Goal: Task Accomplishment & Management: Complete application form

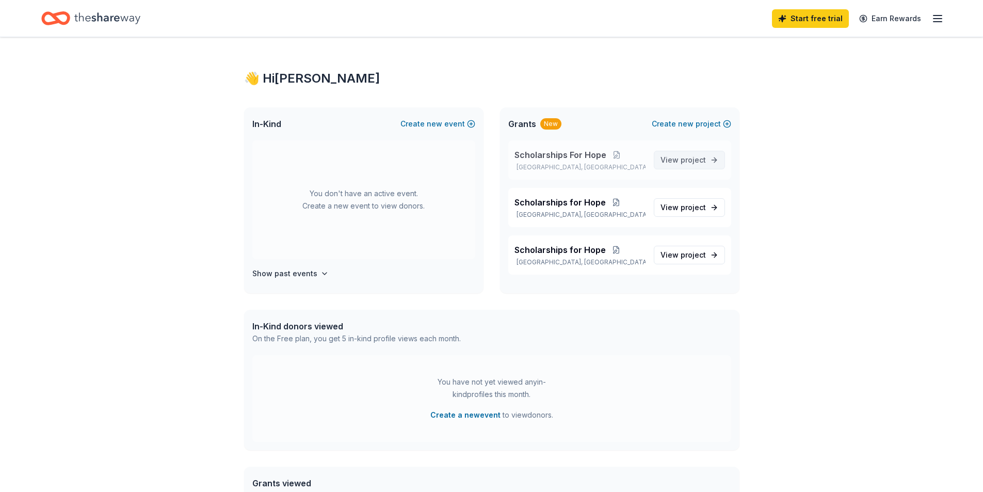
click at [714, 158] on link "View project" at bounding box center [689, 160] width 71 height 19
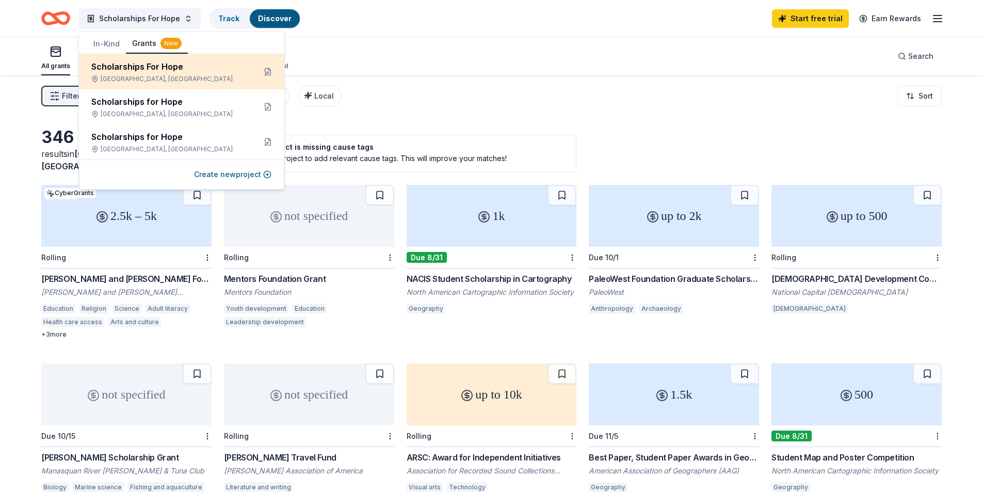
click at [129, 65] on div "Scholarships For Hope" at bounding box center [169, 66] width 156 height 12
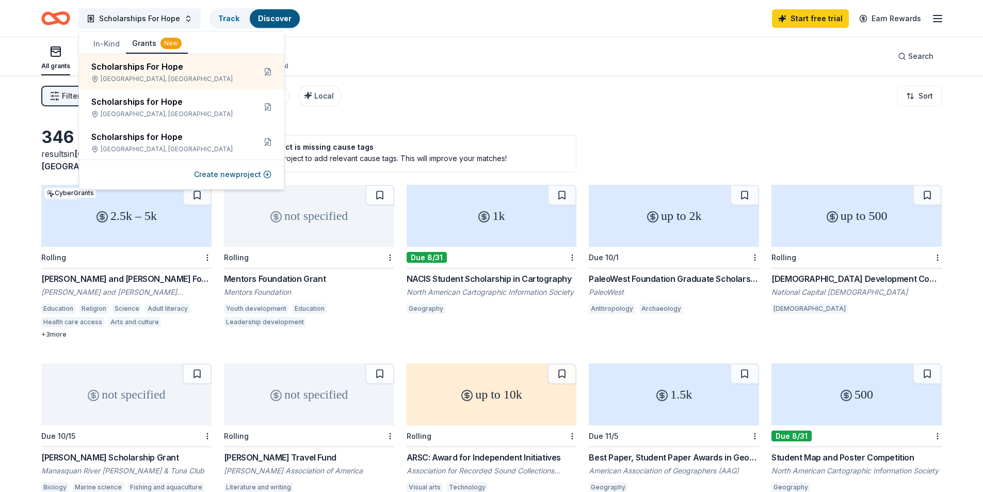
click at [373, 101] on div "Filter 1 Eligibility Scholarship CyberGrants Local Sort" at bounding box center [491, 95] width 983 height 41
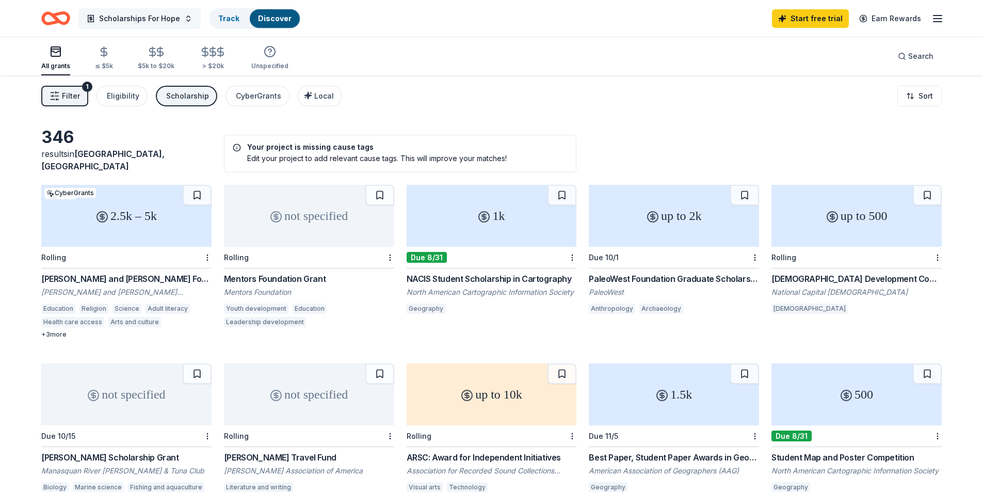
click at [123, 15] on span "Scholarships For Hope" at bounding box center [139, 18] width 81 height 12
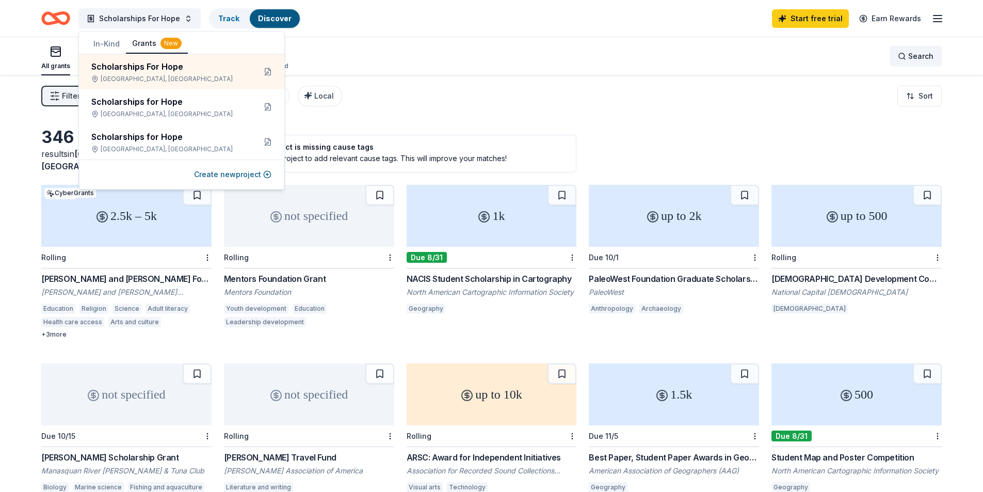
click at [913, 55] on span "Search" at bounding box center [920, 56] width 25 height 12
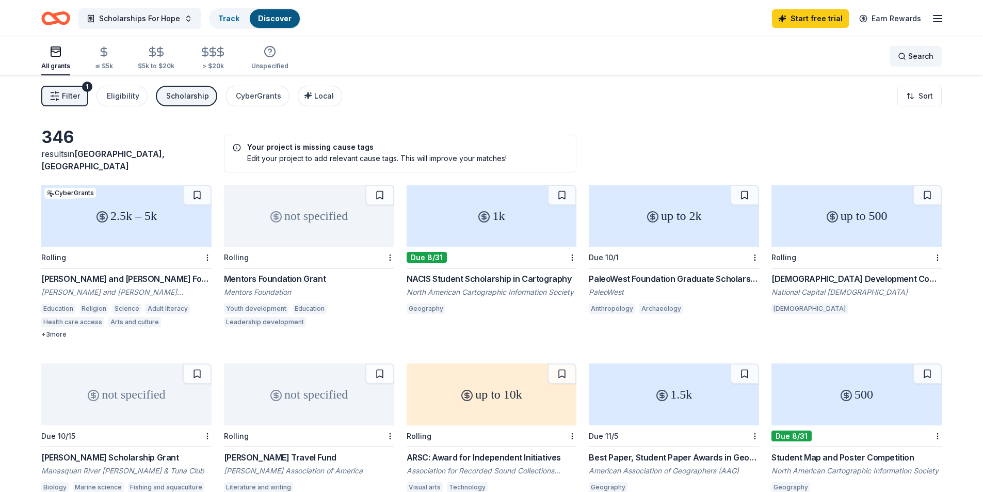
click at [913, 53] on span "Search" at bounding box center [920, 56] width 25 height 12
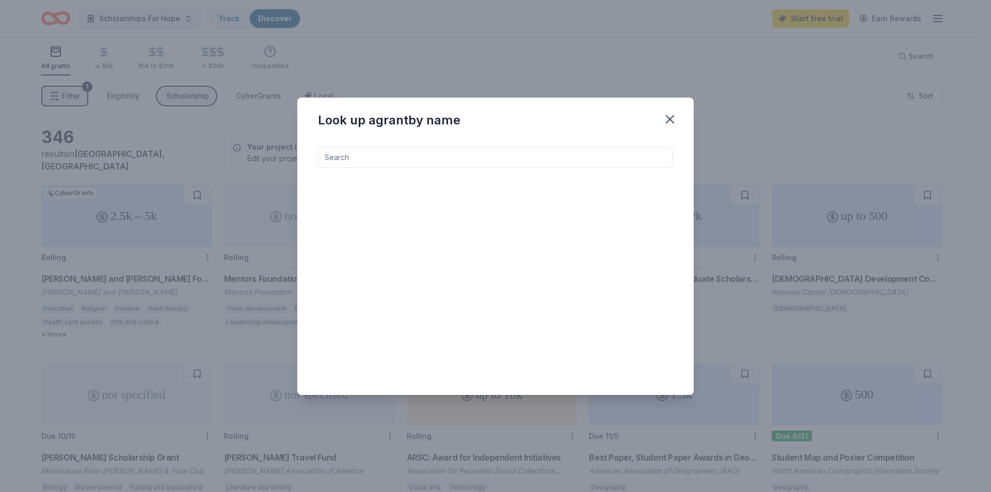
click at [338, 42] on div "Look up a grant by name" at bounding box center [495, 246] width 991 height 492
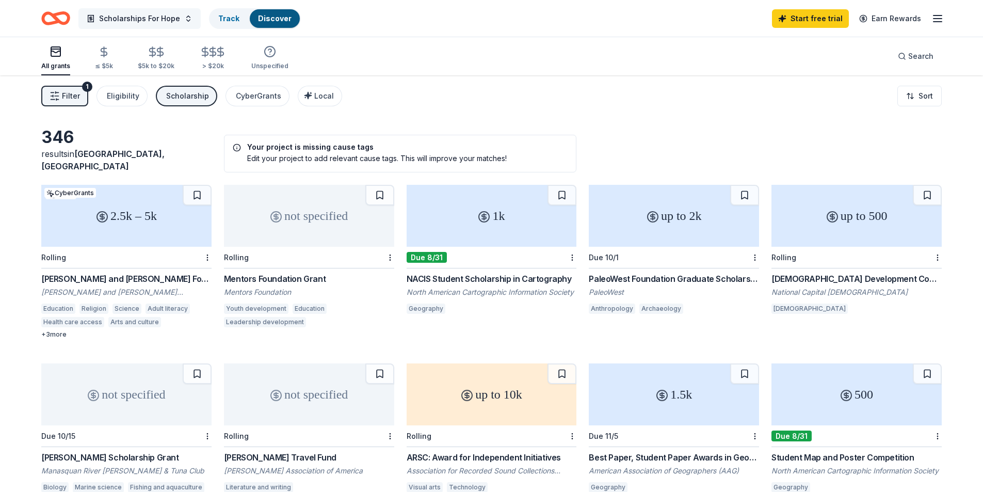
click at [145, 19] on span "Scholarships For Hope" at bounding box center [139, 18] width 81 height 12
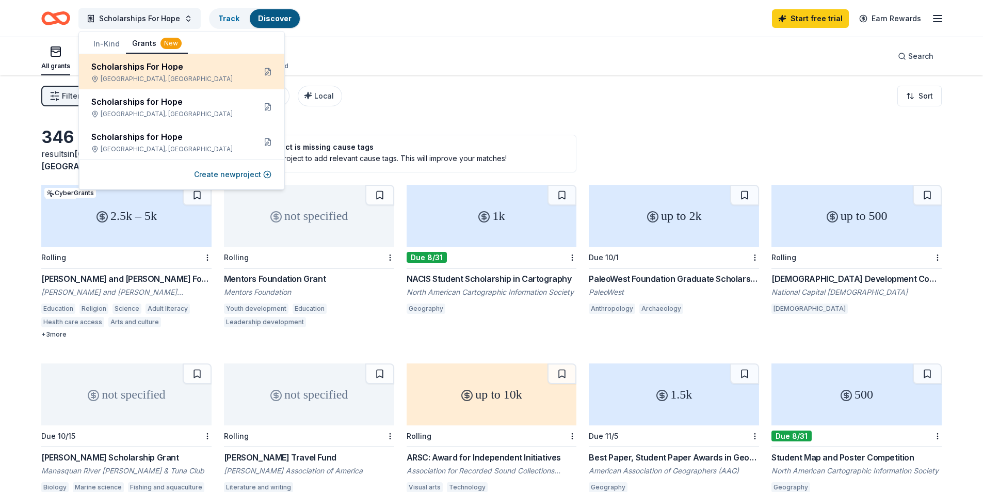
click at [122, 67] on div "Scholarships For Hope" at bounding box center [169, 66] width 156 height 12
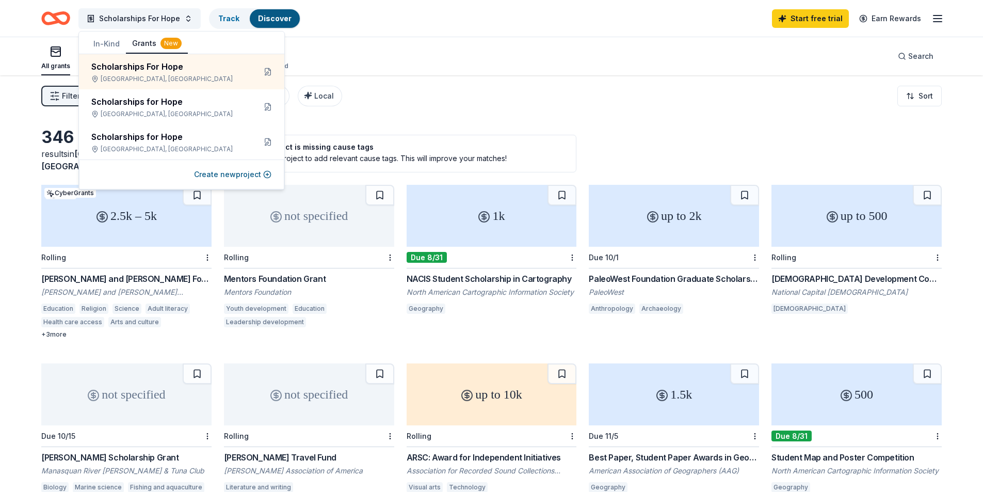
click at [103, 40] on button "In-Kind" at bounding box center [106, 44] width 39 height 19
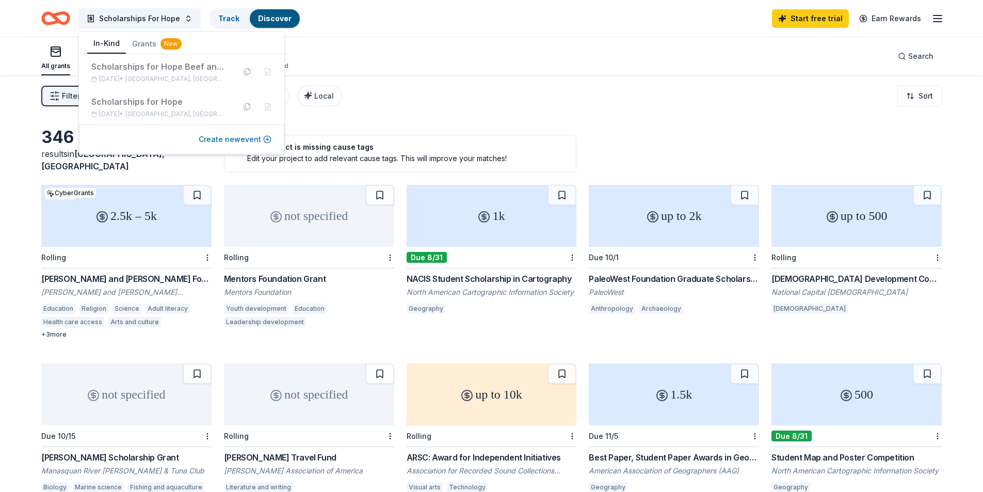
click at [223, 136] on button "Create new event" at bounding box center [235, 139] width 73 height 12
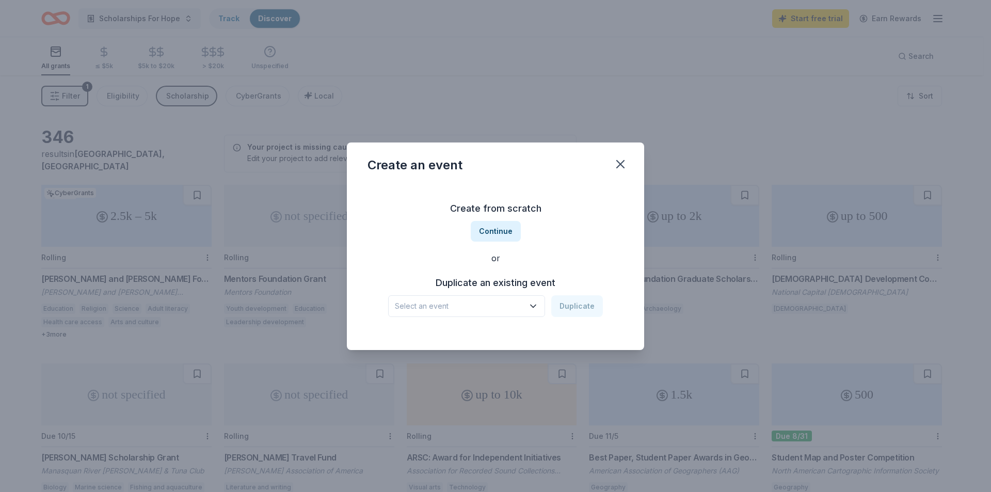
click at [516, 281] on h3 "Duplicate an existing event" at bounding box center [495, 283] width 215 height 17
click at [495, 208] on h3 "Create from scratch" at bounding box center [495, 208] width 256 height 17
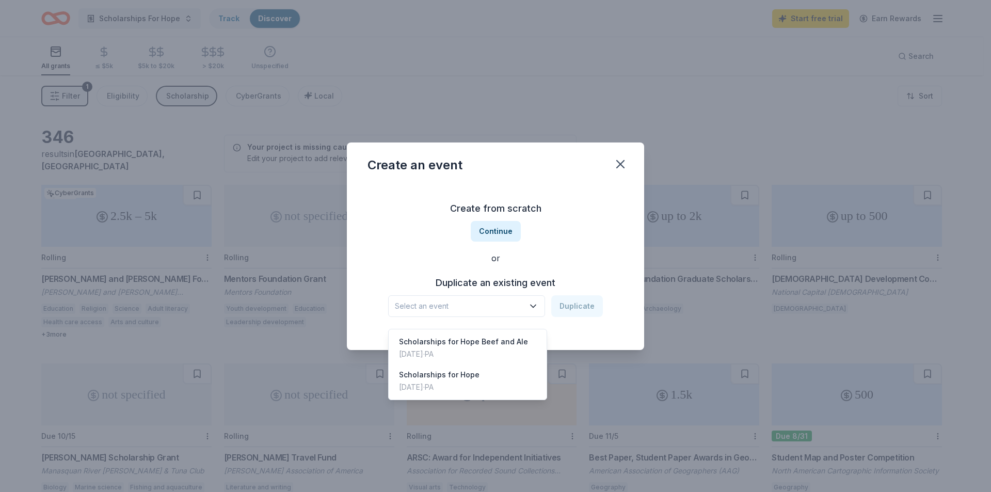
click at [538, 309] on icon "button" at bounding box center [533, 306] width 10 height 10
click at [437, 335] on div "Scholarships for Hope Beef and Ale" at bounding box center [463, 341] width 129 height 12
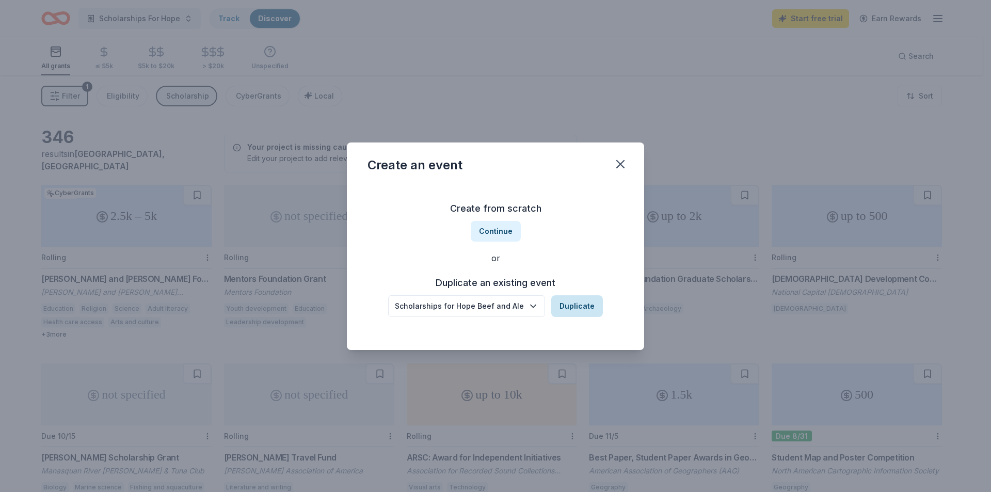
click at [571, 306] on button "Duplicate" at bounding box center [577, 306] width 52 height 22
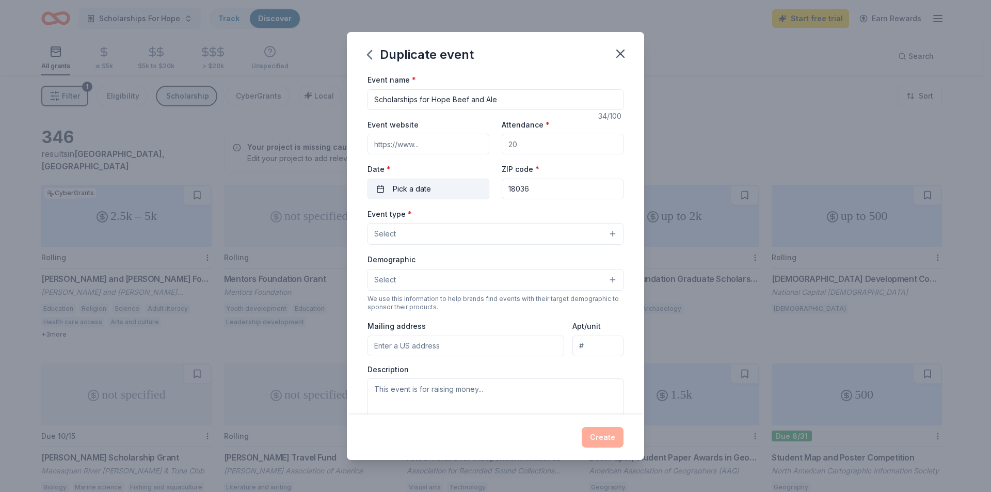
click at [431, 189] on button "Pick a date" at bounding box center [428, 189] width 122 height 21
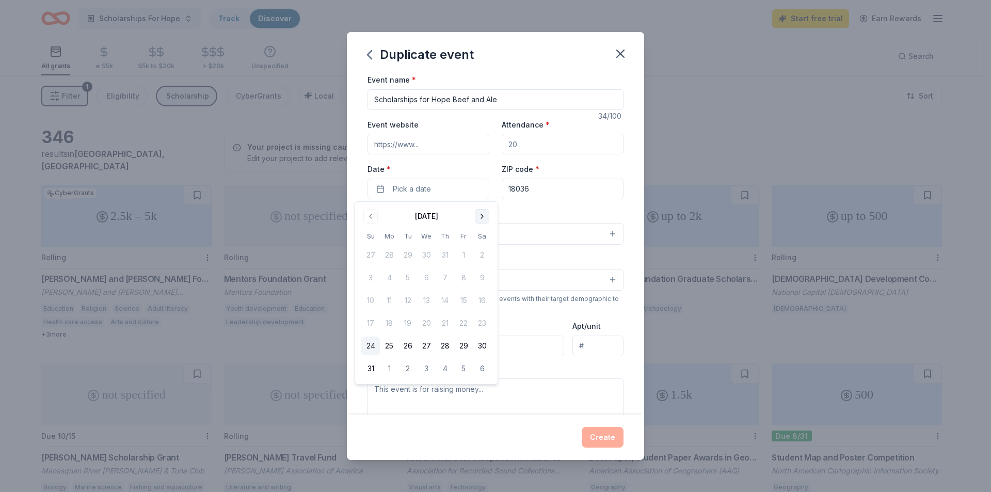
click at [482, 218] on button "Go to next month" at bounding box center [482, 216] width 14 height 14
click at [479, 220] on button "Go to next month" at bounding box center [482, 216] width 14 height 14
click at [479, 221] on button "Go to next month" at bounding box center [482, 216] width 14 height 14
click at [481, 276] on button "8" at bounding box center [482, 277] width 19 height 19
click at [546, 211] on div "Event type * Select" at bounding box center [495, 226] width 256 height 38
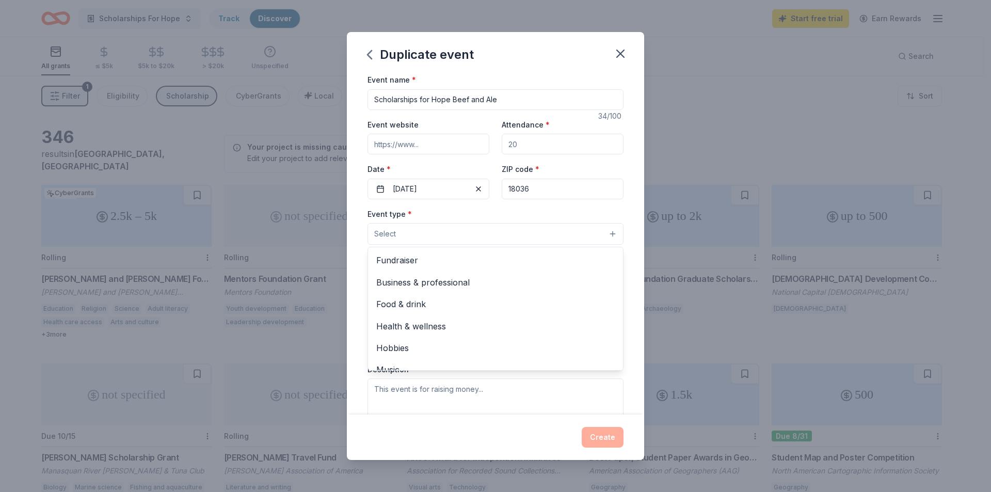
click at [601, 233] on button "Select" at bounding box center [495, 234] width 256 height 22
click at [394, 258] on span "Fundraiser" at bounding box center [495, 259] width 238 height 13
click at [493, 216] on div "Event type * Fundraiser Business & professional Food & drink Health & wellness …" at bounding box center [495, 226] width 256 height 39
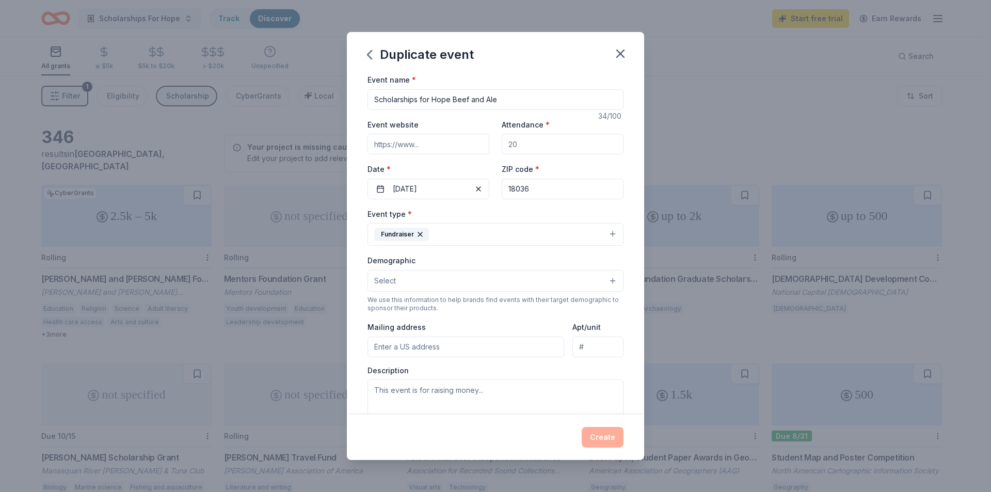
click at [605, 282] on button "Select" at bounding box center [495, 281] width 256 height 22
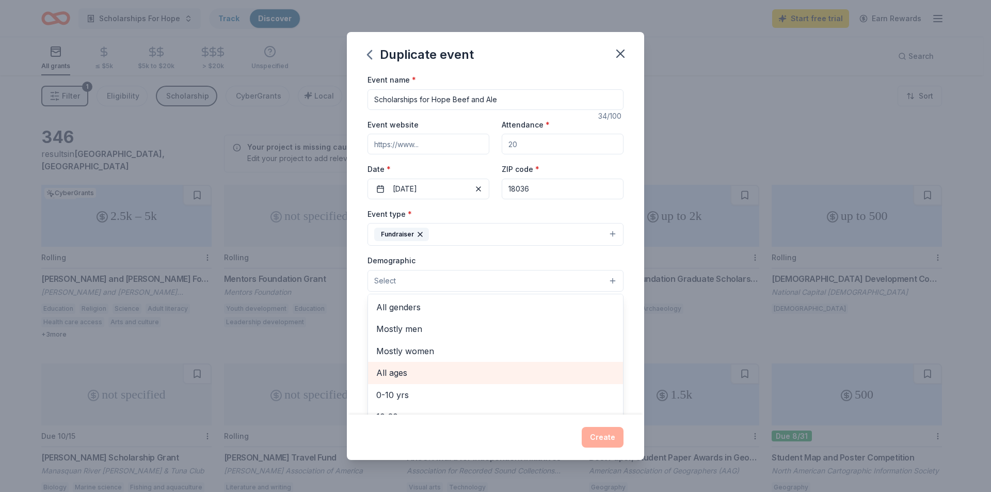
click at [401, 373] on span "All ages" at bounding box center [495, 372] width 238 height 13
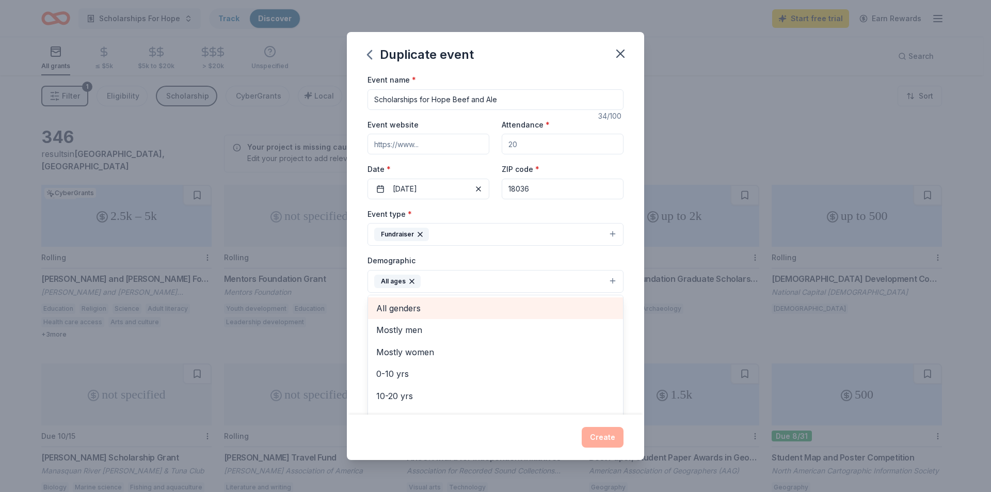
click at [409, 304] on span "All genders" at bounding box center [495, 307] width 238 height 13
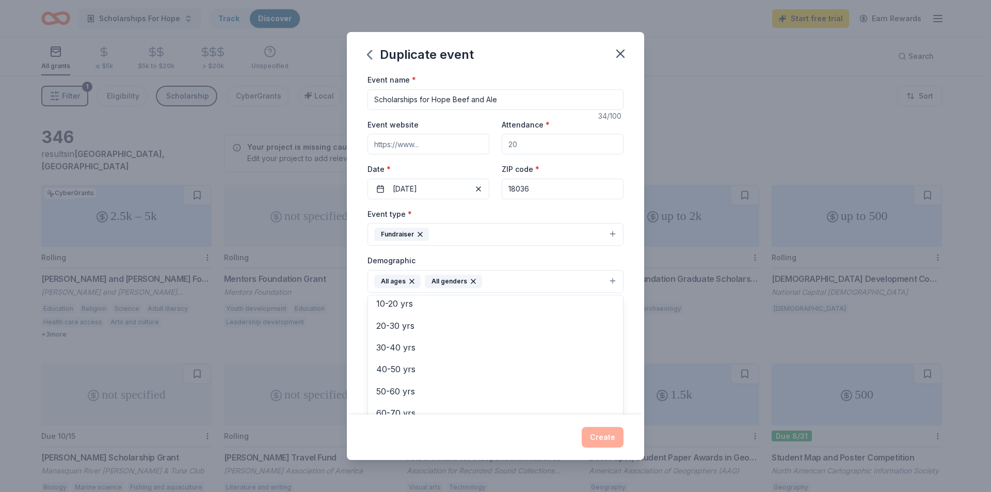
scroll to position [110, 0]
click at [634, 332] on div "Event name * Scholarships for Hope Beef and Ale 34 /100 Event website Attendanc…" at bounding box center [495, 243] width 297 height 341
click at [435, 346] on input "Mailing address" at bounding box center [465, 348] width 197 height 21
type input "[STREET_ADDRESS]"
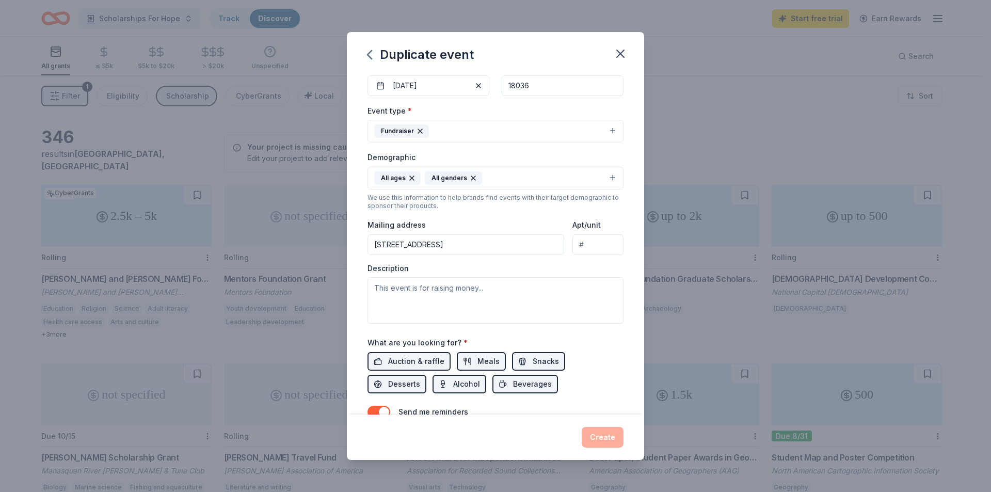
scroll to position [155, 0]
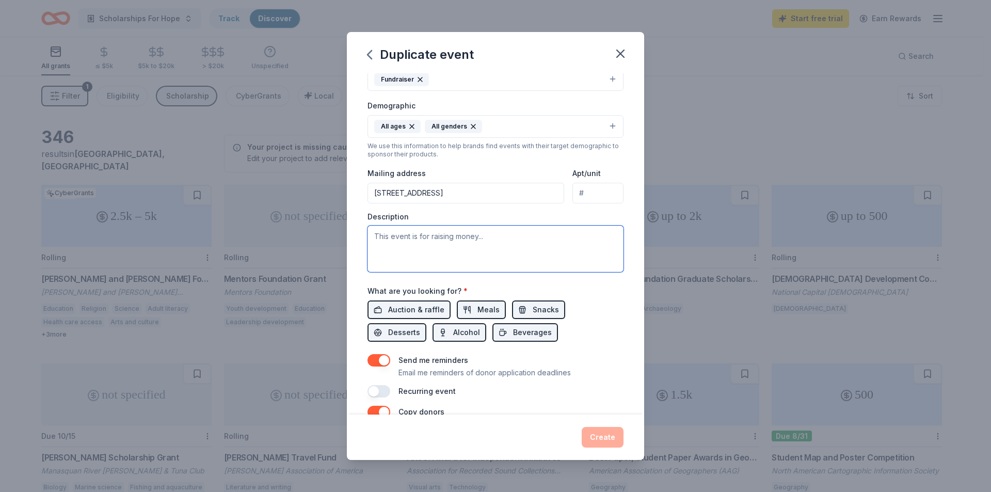
click at [455, 249] on textarea at bounding box center [495, 249] width 256 height 46
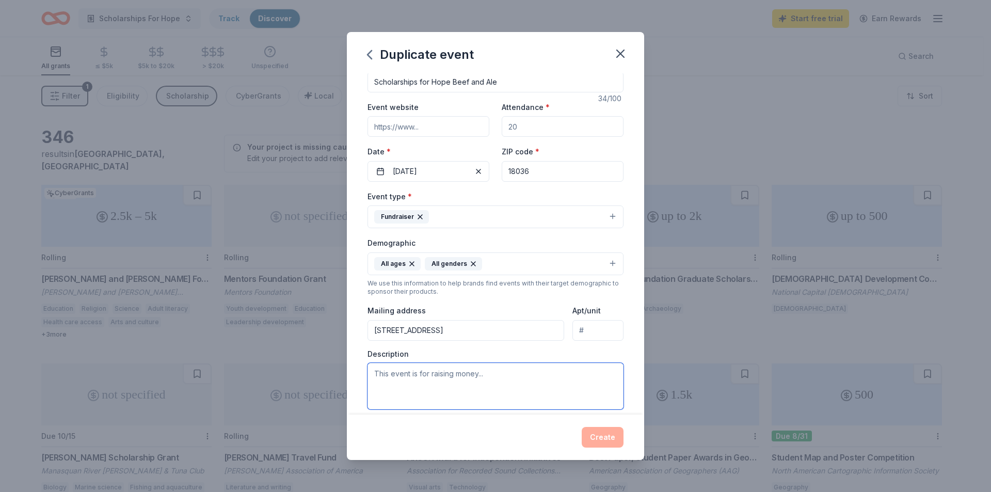
scroll to position [0, 0]
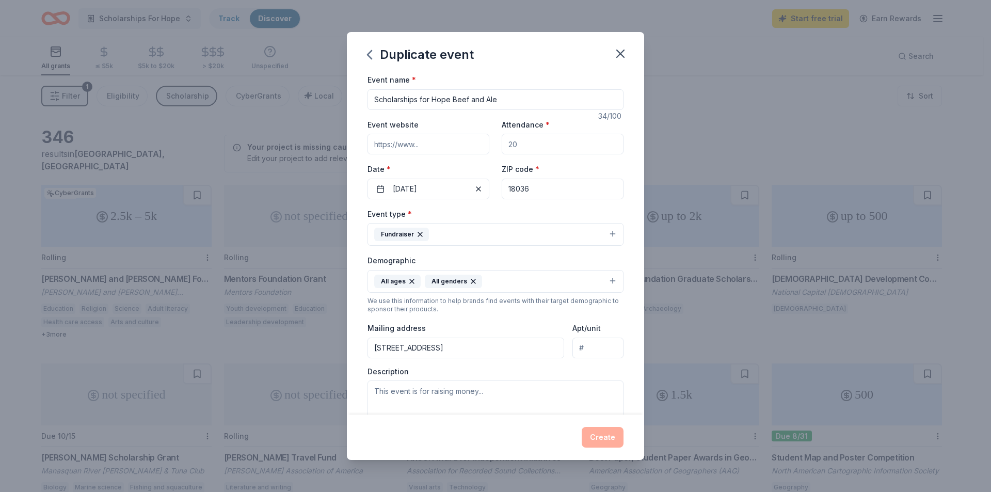
click at [529, 148] on input "Attendance *" at bounding box center [563, 144] width 122 height 21
drag, startPoint x: 521, startPoint y: 145, endPoint x: 502, endPoint y: 144, distance: 19.6
click at [502, 144] on input "Attendance *" at bounding box center [563, 144] width 122 height 21
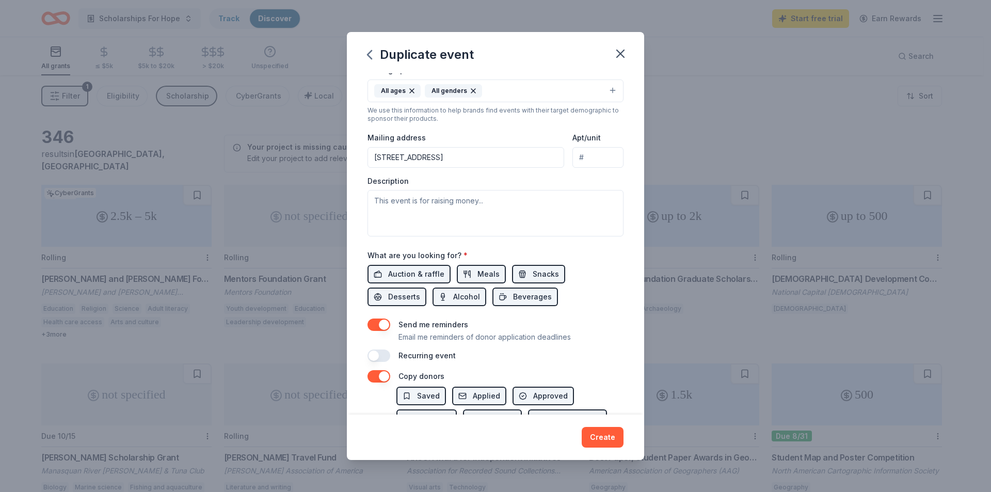
scroll to position [206, 0]
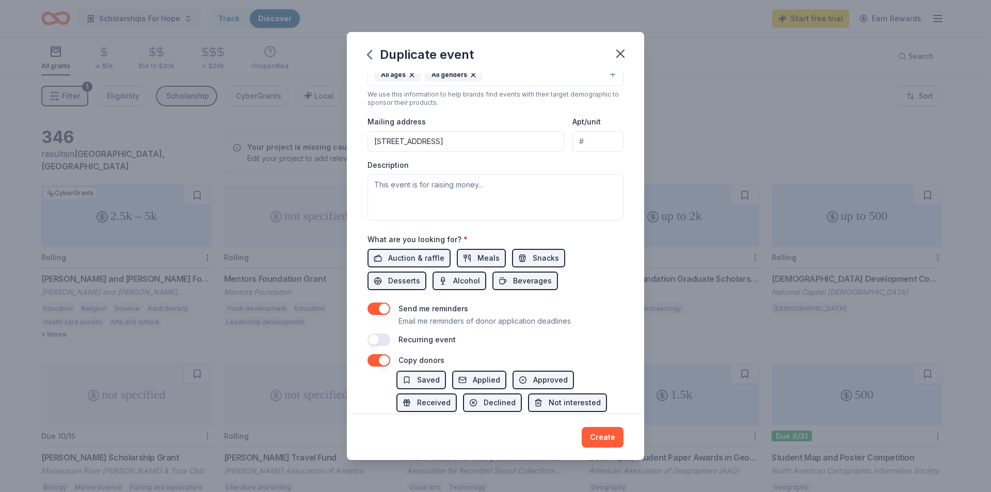
type input "350"
click at [402, 181] on textarea at bounding box center [495, 197] width 256 height 46
drag, startPoint x: 395, startPoint y: 190, endPoint x: 389, endPoint y: 189, distance: 6.3
click at [391, 189] on textarea at bounding box center [495, 197] width 256 height 46
paste textarea "Our Mission Statement and history: To ease the burden of private school tuition…"
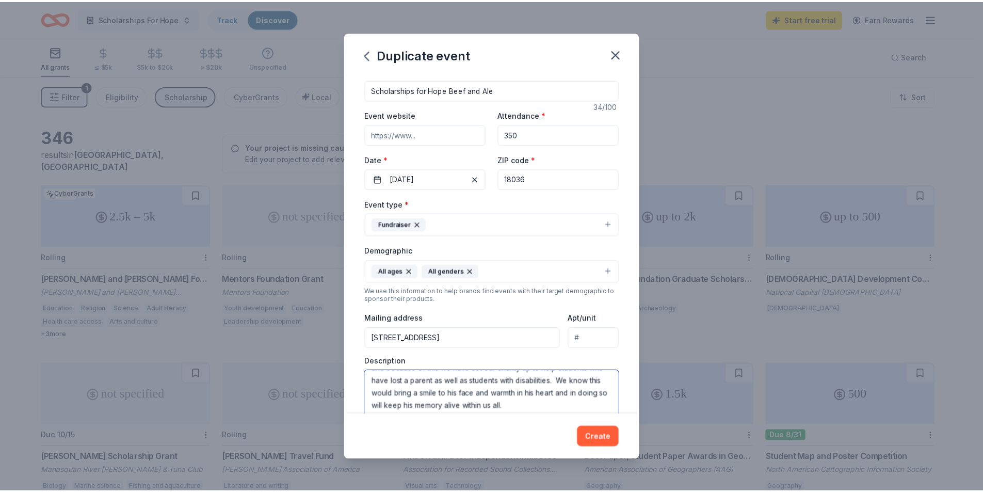
scroll to position [0, 0]
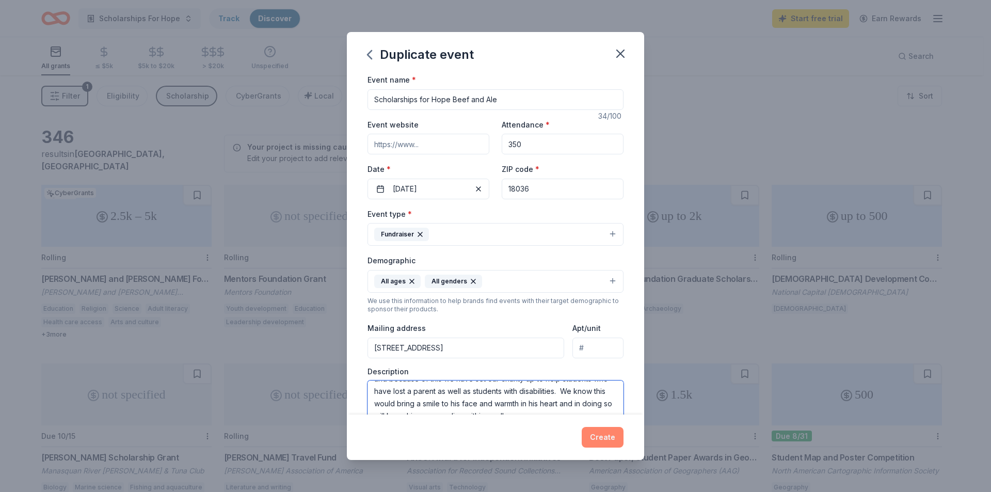
type textarea "Our Mission Statement and history: To ease the burden of private school tuition…"
click at [597, 434] on button "Create" at bounding box center [603, 437] width 42 height 21
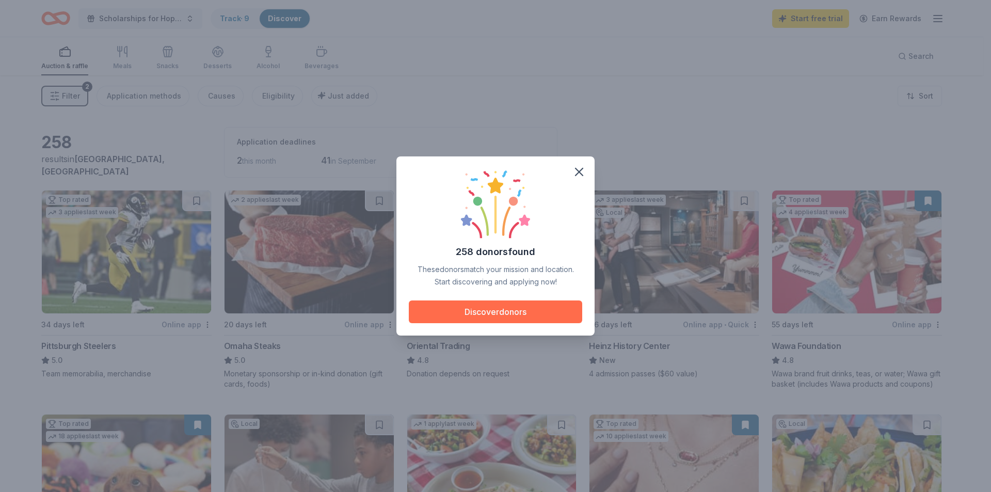
click at [494, 311] on button "Discover donors" at bounding box center [495, 311] width 173 height 23
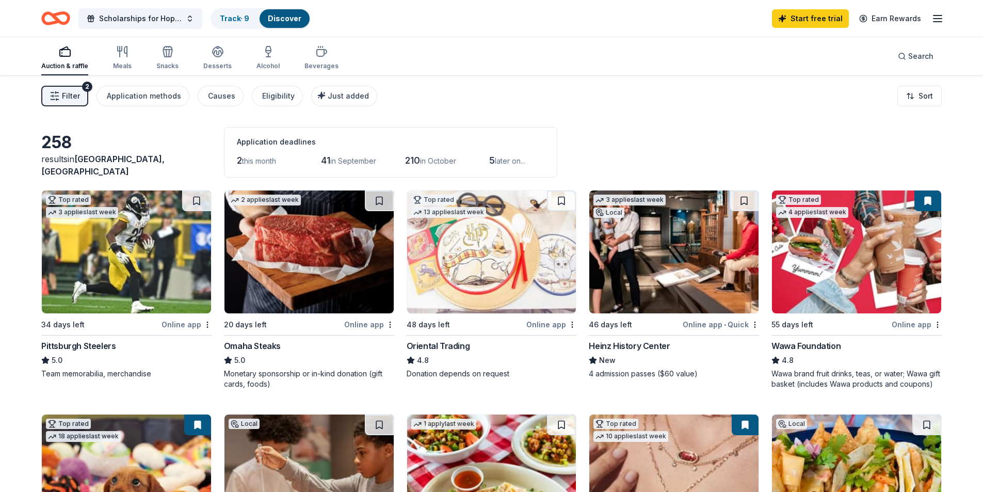
click at [821, 259] on img at bounding box center [856, 251] width 169 height 123
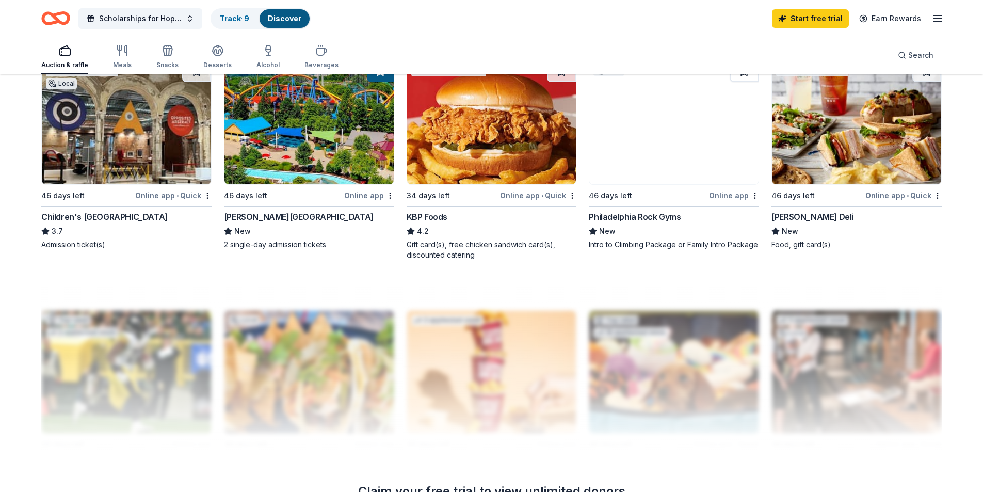
scroll to position [826, 0]
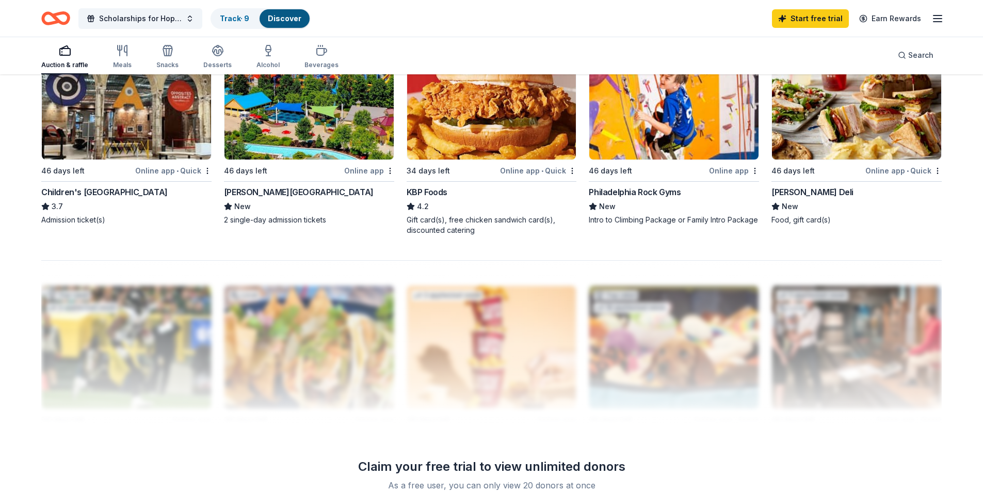
click at [305, 188] on div "[PERSON_NAME][GEOGRAPHIC_DATA]" at bounding box center [299, 192] width 150 height 12
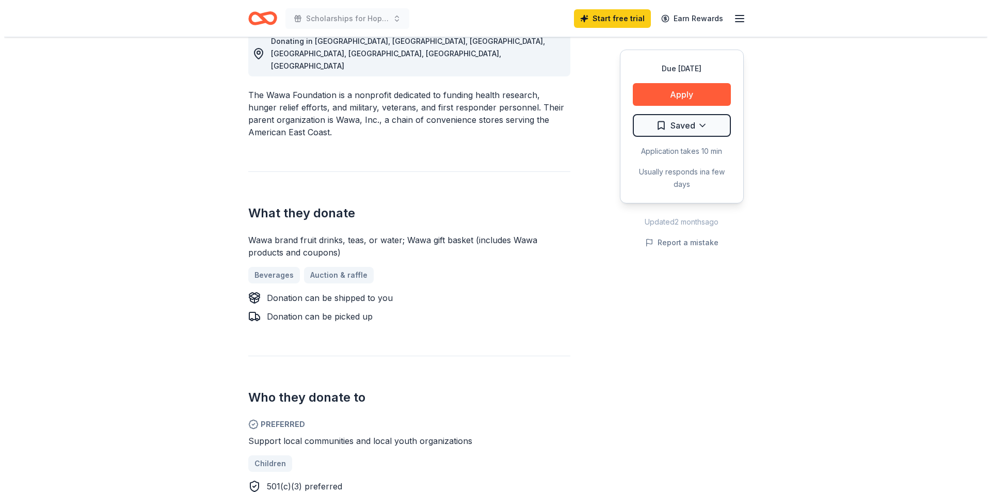
scroll to position [310, 0]
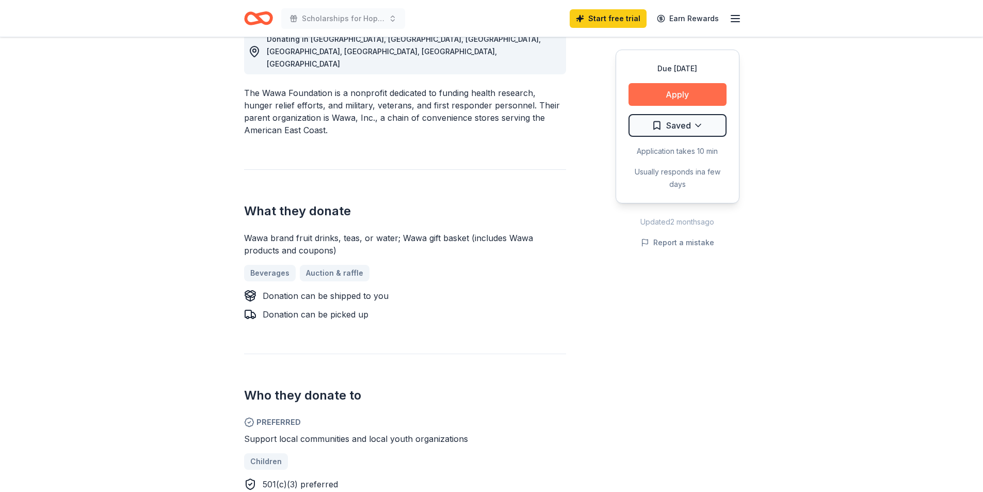
click at [681, 84] on button "Apply" at bounding box center [678, 94] width 98 height 23
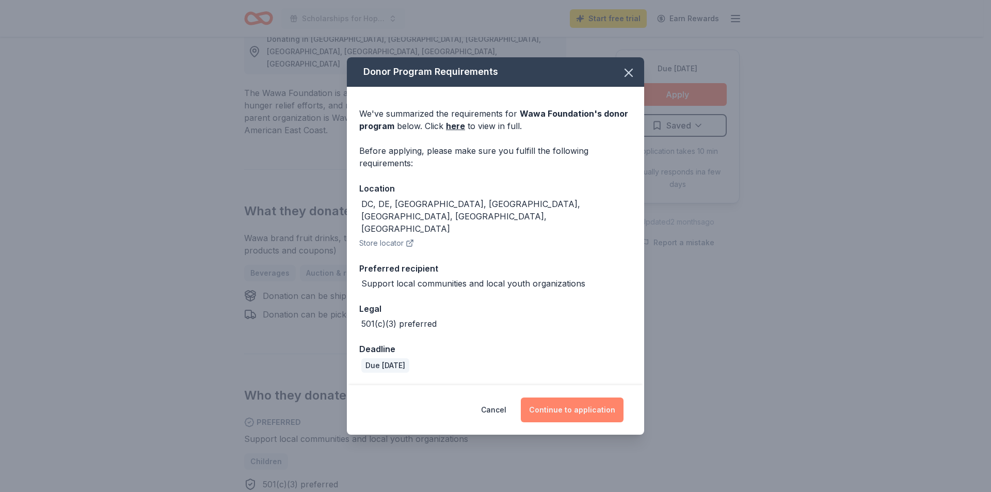
click at [556, 401] on button "Continue to application" at bounding box center [572, 409] width 103 height 25
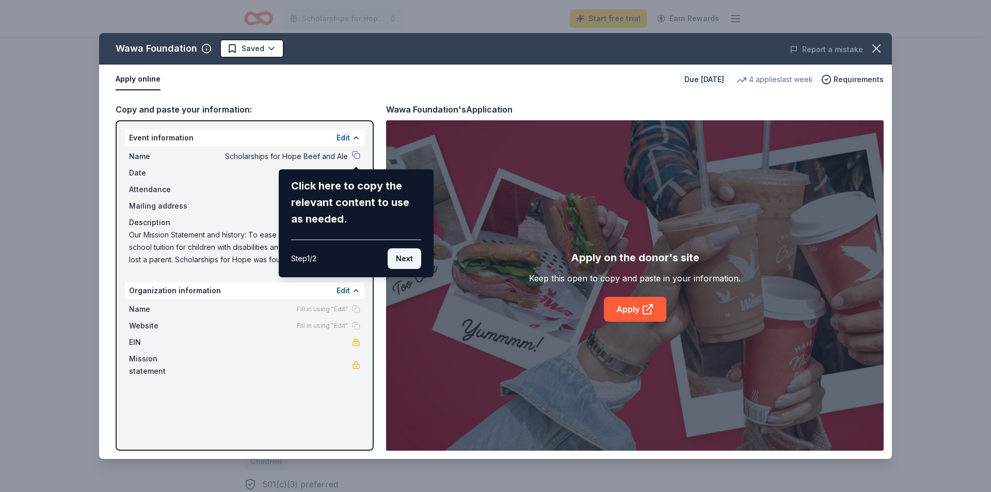
click at [397, 259] on button "Next" at bounding box center [405, 258] width 34 height 21
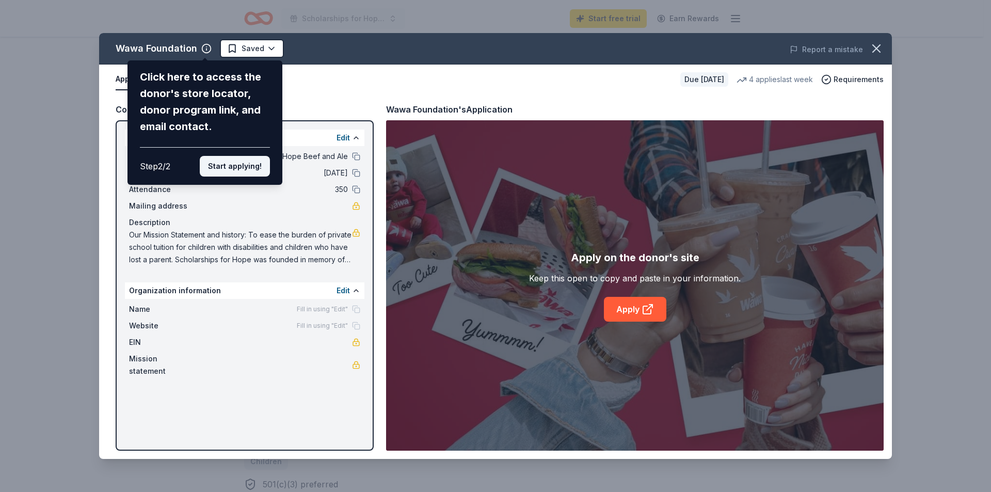
click at [229, 168] on button "Start applying!" at bounding box center [235, 166] width 70 height 21
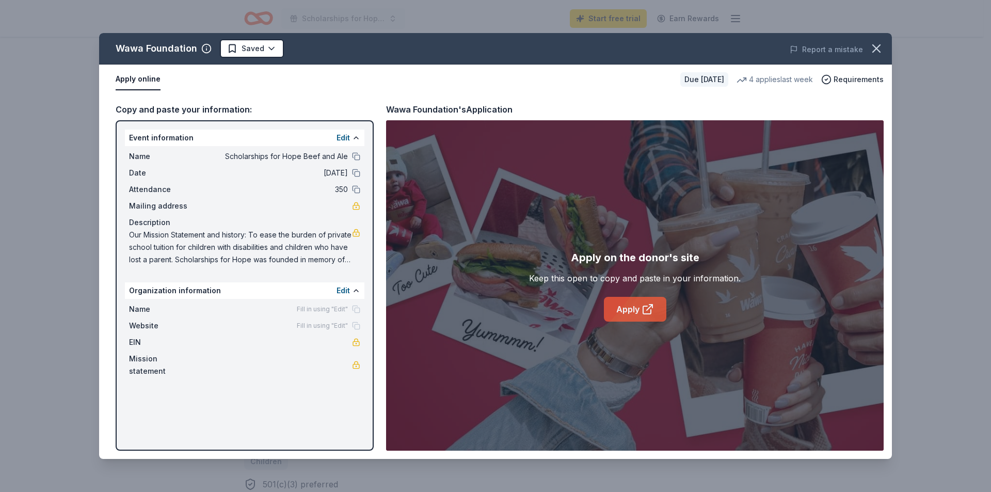
click at [627, 312] on link "Apply" at bounding box center [635, 309] width 62 height 25
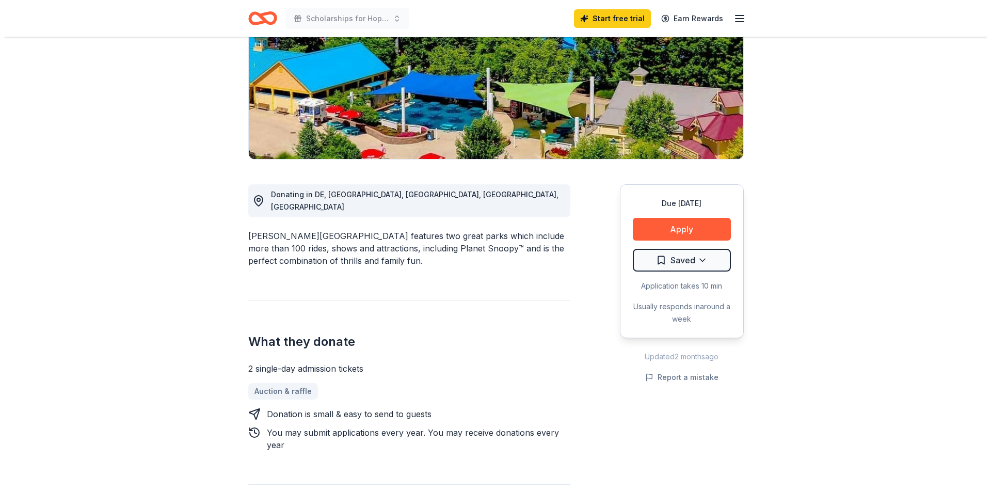
scroll to position [155, 0]
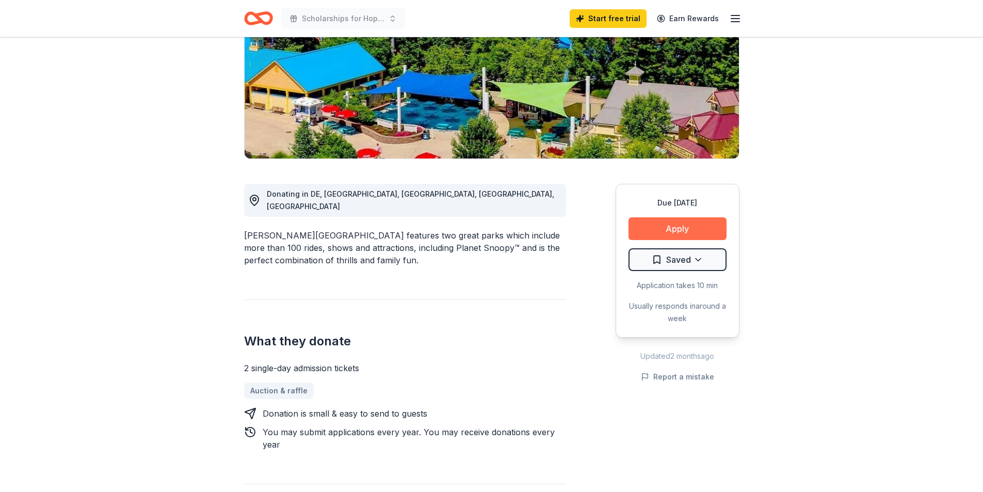
click at [673, 226] on button "Apply" at bounding box center [678, 228] width 98 height 23
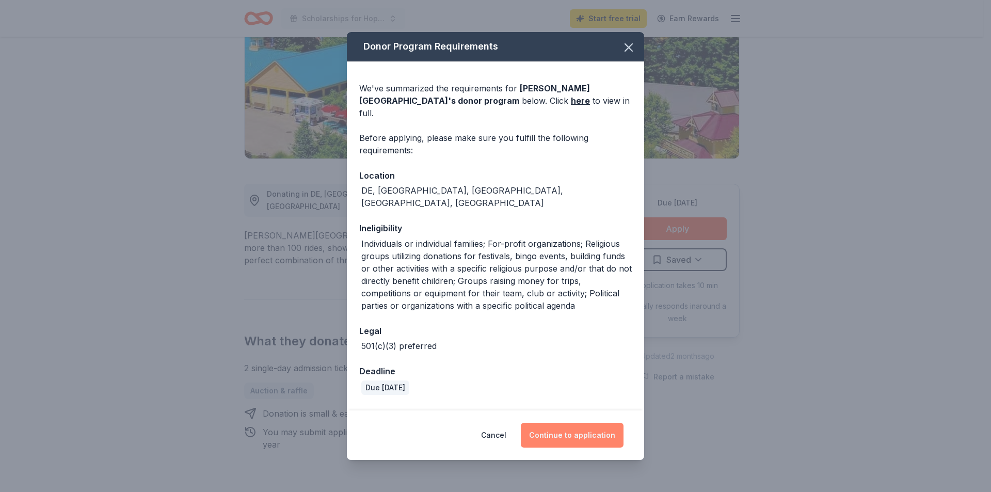
click at [581, 437] on button "Continue to application" at bounding box center [572, 435] width 103 height 25
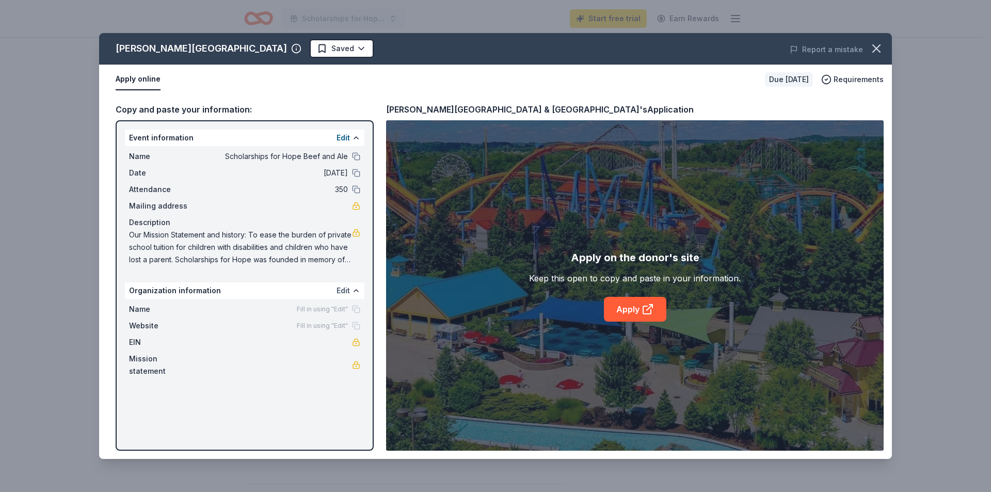
click at [340, 286] on button "Edit" at bounding box center [343, 290] width 13 height 12
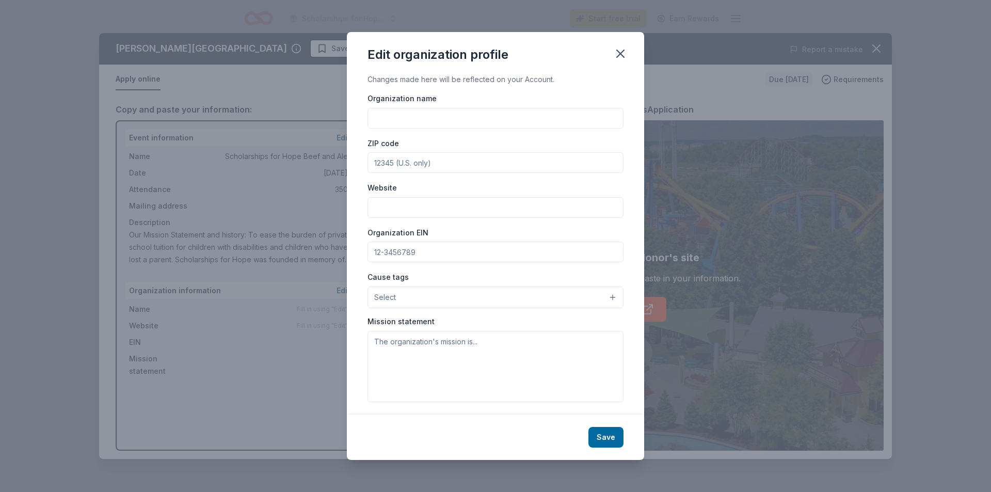
click at [390, 117] on input "Organization name" at bounding box center [495, 118] width 256 height 21
type input "Scholarships for Hope"
click at [405, 162] on input "ZIP code" at bounding box center [495, 162] width 256 height 21
type input "18036"
click at [407, 209] on input "Website" at bounding box center [495, 207] width 256 height 21
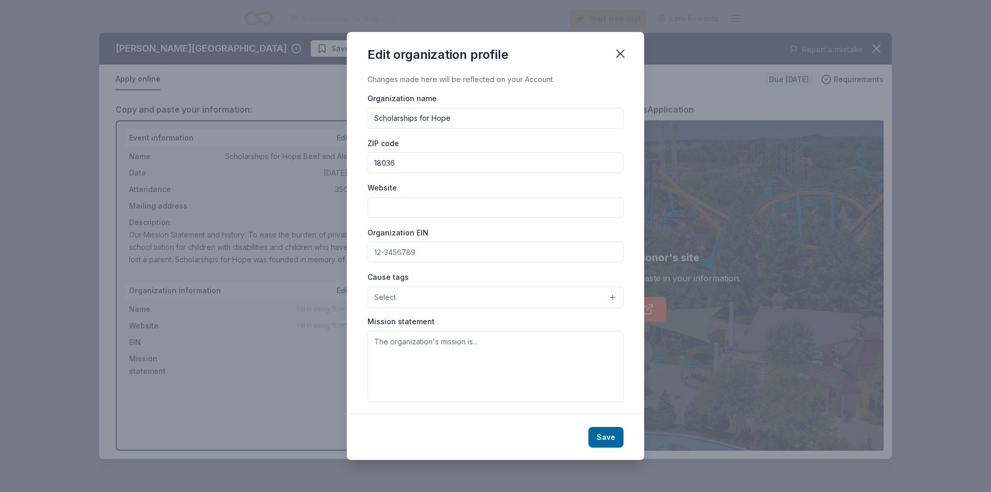
paste input "https://sites.google.com/view/scholarshipsforhope"
type input "https://sites.google.com/view/scholarshipsforhope"
click at [604, 298] on button "Select" at bounding box center [495, 297] width 256 height 22
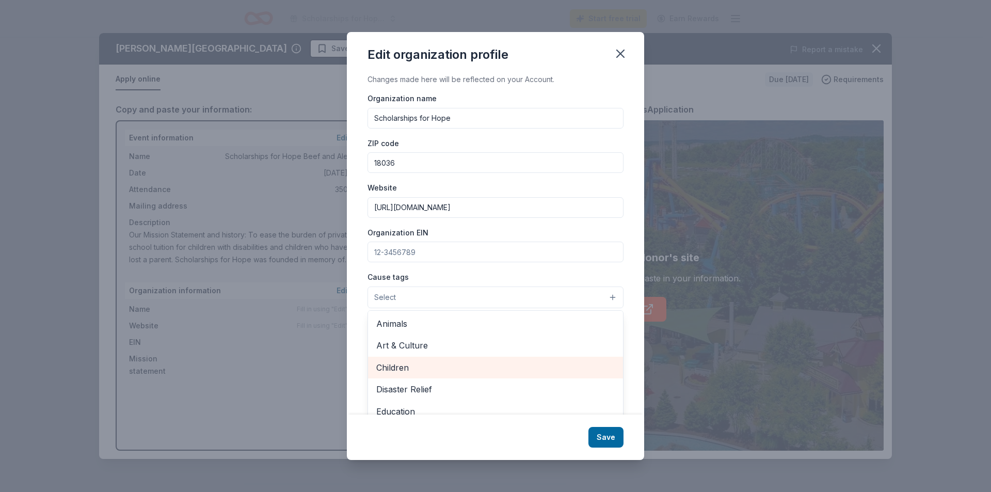
scroll to position [52, 0]
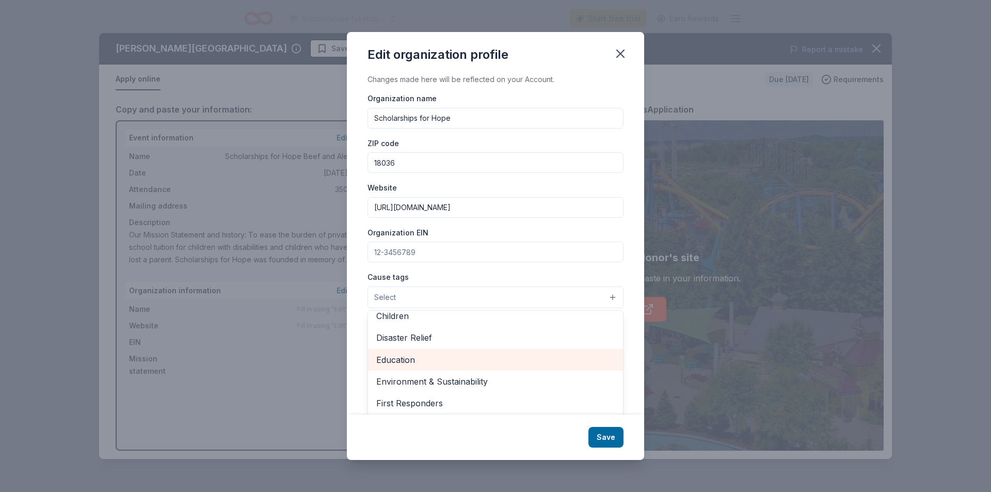
click at [415, 358] on span "Education" at bounding box center [495, 359] width 238 height 13
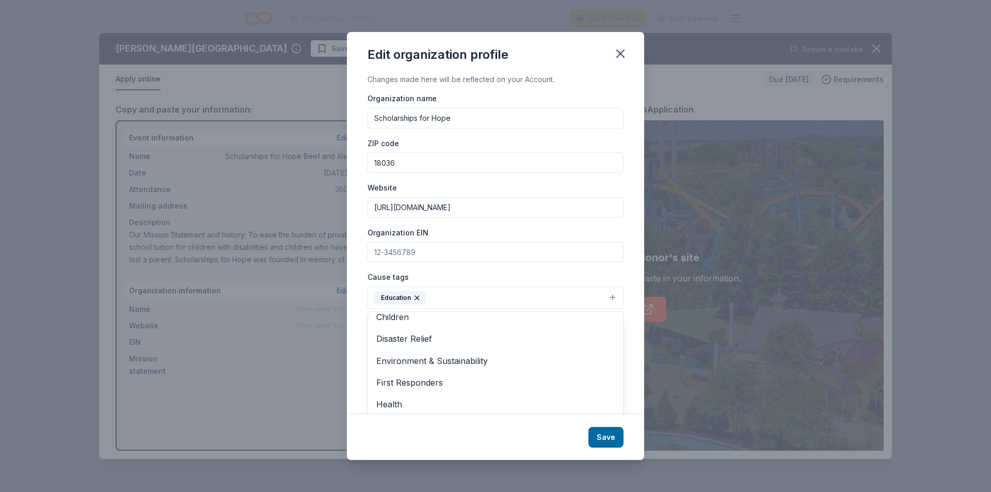
click at [609, 439] on div "Edit organization profile Changes made here will be reflected on your Account. …" at bounding box center [495, 246] width 297 height 428
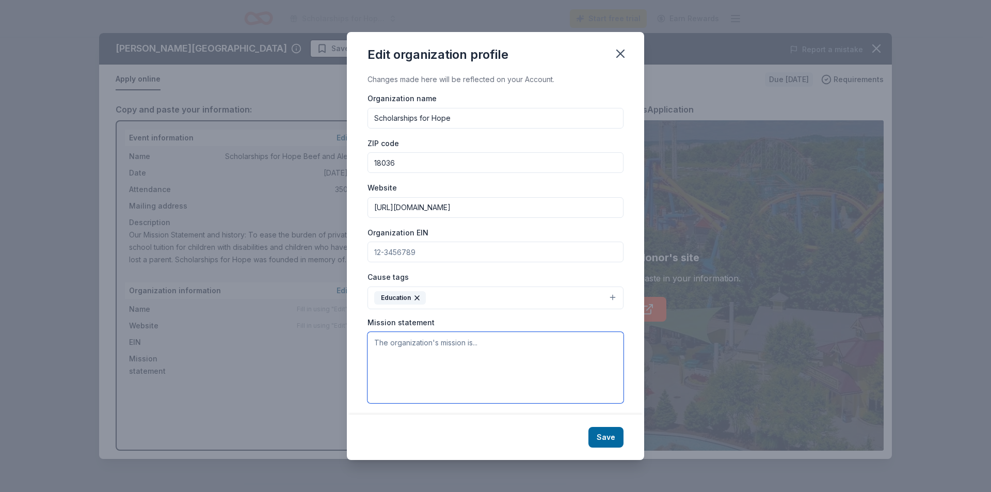
click at [413, 346] on textarea at bounding box center [495, 367] width 256 height 71
click at [418, 355] on textarea at bounding box center [495, 367] width 256 height 71
paste textarea "Our Mission Statement and history: To ease the burden of private school tuition…"
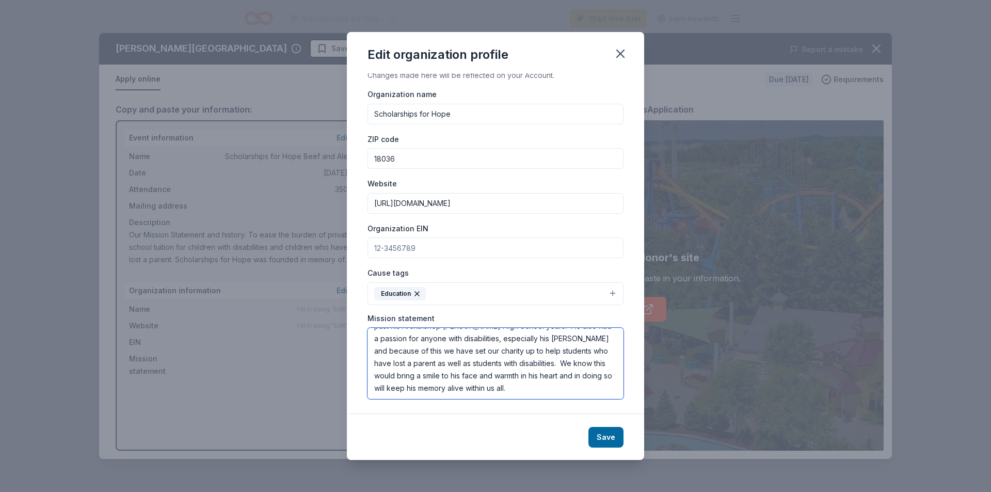
scroll to position [5, 0]
type textarea "Our Mission Statement and history: To ease the burden of private school tuition…"
click at [599, 434] on button "Save" at bounding box center [605, 437] width 35 height 21
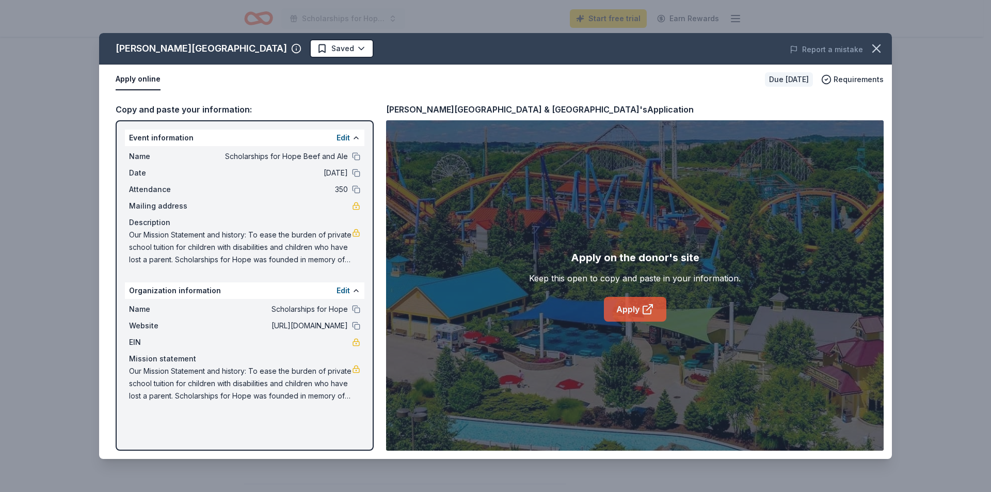
click at [627, 309] on link "Apply" at bounding box center [635, 309] width 62 height 25
click at [343, 48] on html "Scholarships for Hope Beef and Ale Start free trial Earn Rewards Due in 46 days…" at bounding box center [495, 91] width 991 height 492
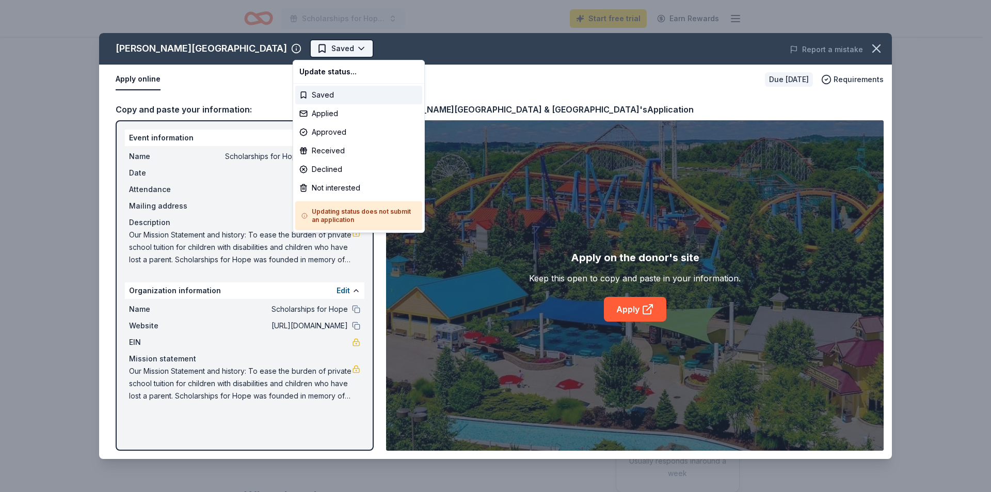
scroll to position [0, 0]
click at [323, 92] on div "Saved" at bounding box center [358, 95] width 127 height 19
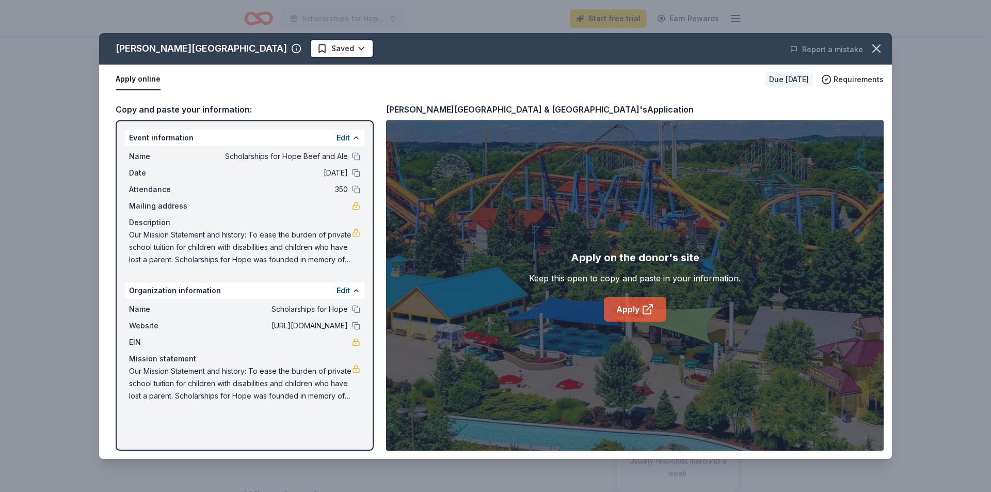
click at [629, 307] on link "Apply" at bounding box center [635, 309] width 62 height 25
click at [849, 76] on span "Requirements" at bounding box center [859, 79] width 50 height 12
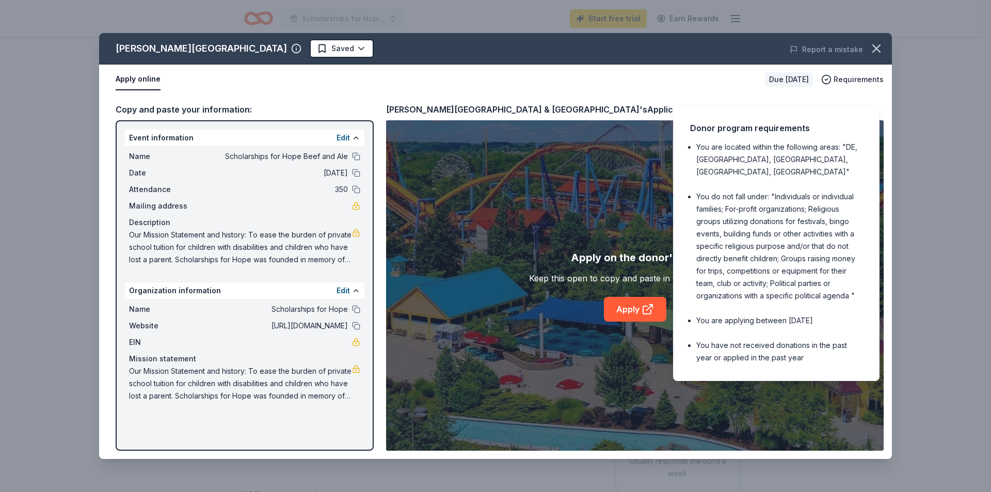
click at [814, 314] on li "You are applying between March 1st" at bounding box center [779, 320] width 166 height 12
click at [831, 314] on li "You are applying between March 1st" at bounding box center [779, 320] width 166 height 12
click at [804, 339] on li "You have not received donations in the past year or applied in the past year" at bounding box center [779, 351] width 166 height 25
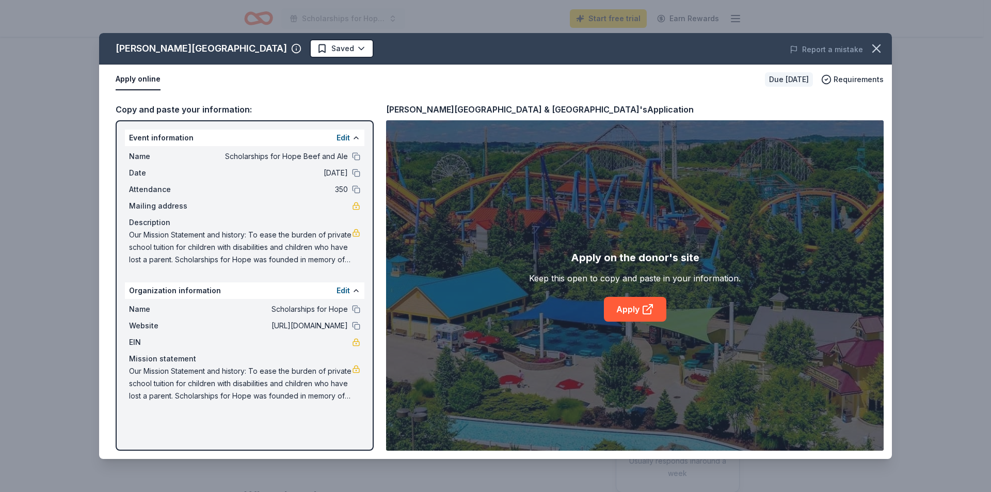
click at [177, 110] on div "Copy and paste your information:" at bounding box center [245, 109] width 258 height 13
click at [139, 77] on button "Apply online" at bounding box center [138, 80] width 45 height 22
click at [597, 278] on div "Keep this open to copy and paste in your information." at bounding box center [635, 278] width 212 height 12
click at [642, 254] on div "Apply on the donor's site" at bounding box center [635, 257] width 129 height 17
click at [844, 79] on span "Requirements" at bounding box center [859, 79] width 50 height 12
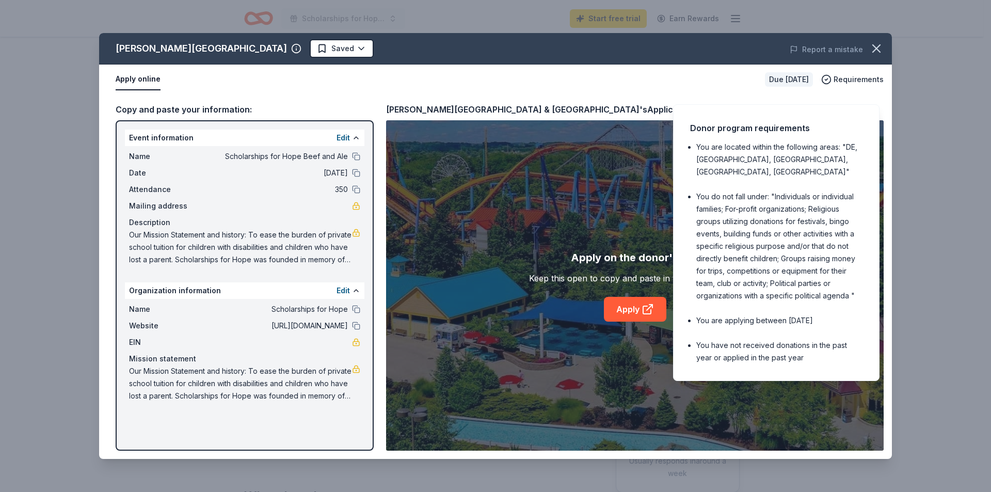
click at [770, 78] on div "Due in 46 days" at bounding box center [789, 79] width 48 height 14
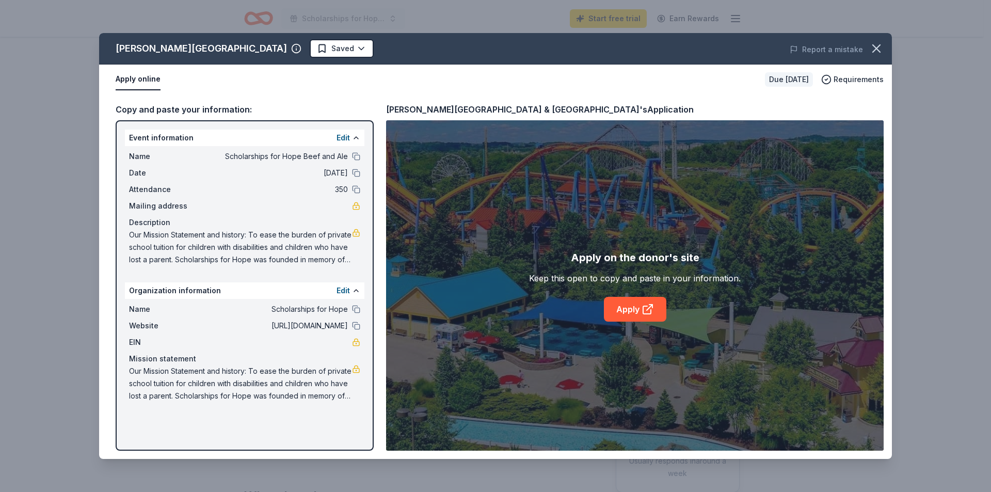
click at [770, 78] on div "Due in 46 days" at bounding box center [789, 79] width 48 height 14
click at [291, 49] on icon "button" at bounding box center [296, 48] width 10 height 10
click at [152, 79] on button "Apply online" at bounding box center [138, 80] width 45 height 22
click at [144, 76] on button "Apply online" at bounding box center [138, 80] width 45 height 22
